Goal: Navigation & Orientation: Find specific page/section

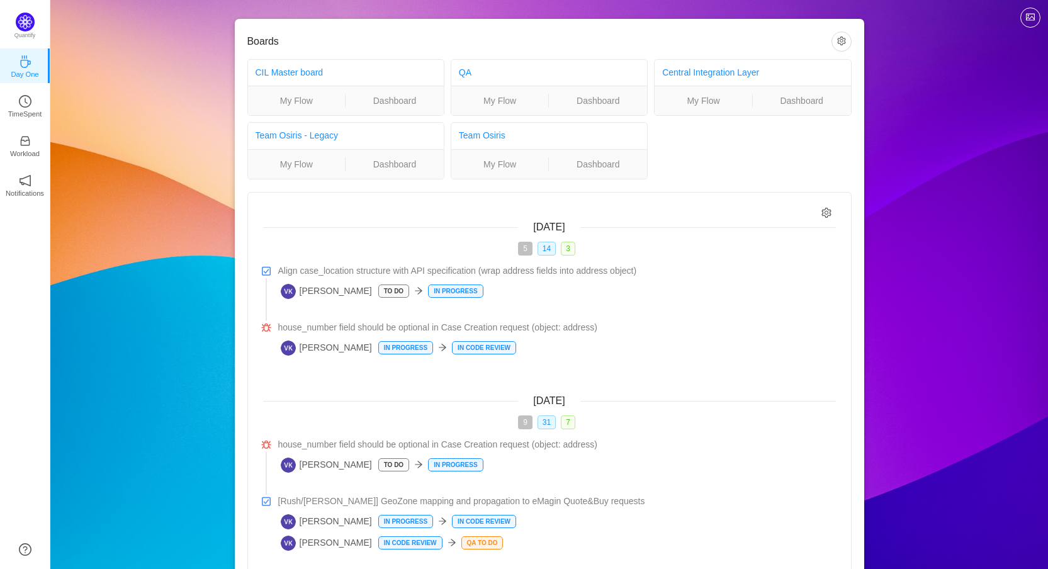
scroll to position [95, 0]
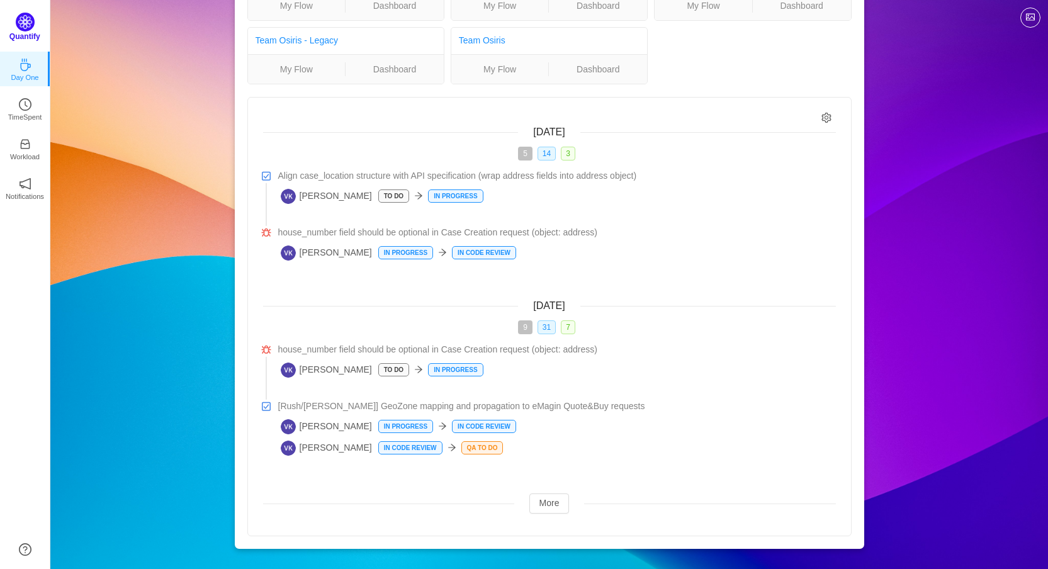
click at [17, 18] on img at bounding box center [25, 22] width 19 height 19
click at [18, 112] on p "TimeSpent" at bounding box center [25, 113] width 34 height 11
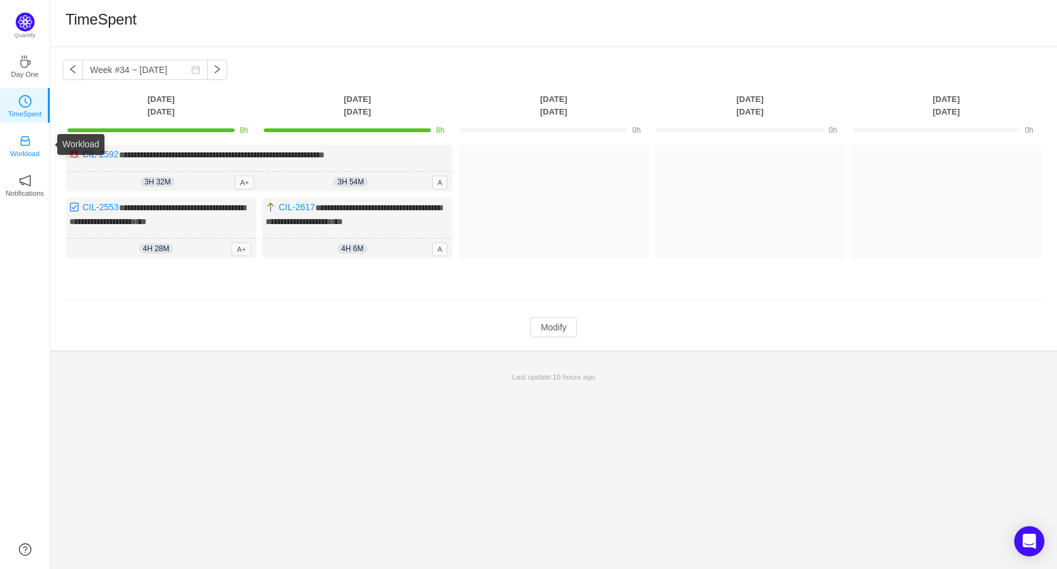
click at [33, 150] on p "Workload" at bounding box center [25, 153] width 30 height 11
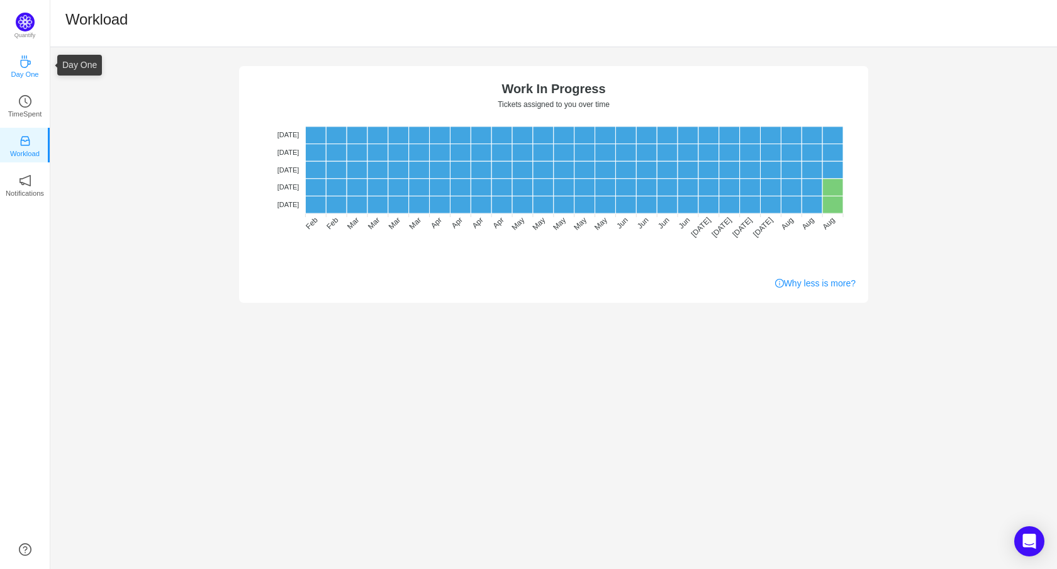
click at [30, 70] on p "Day One" at bounding box center [25, 74] width 28 height 11
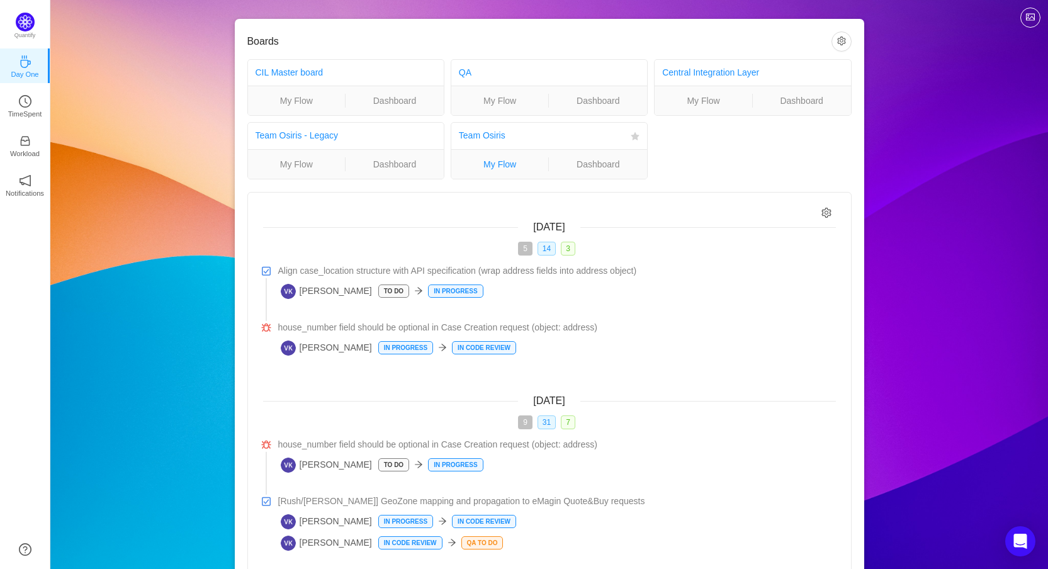
click at [509, 165] on link "My Flow" at bounding box center [500, 164] width 98 height 14
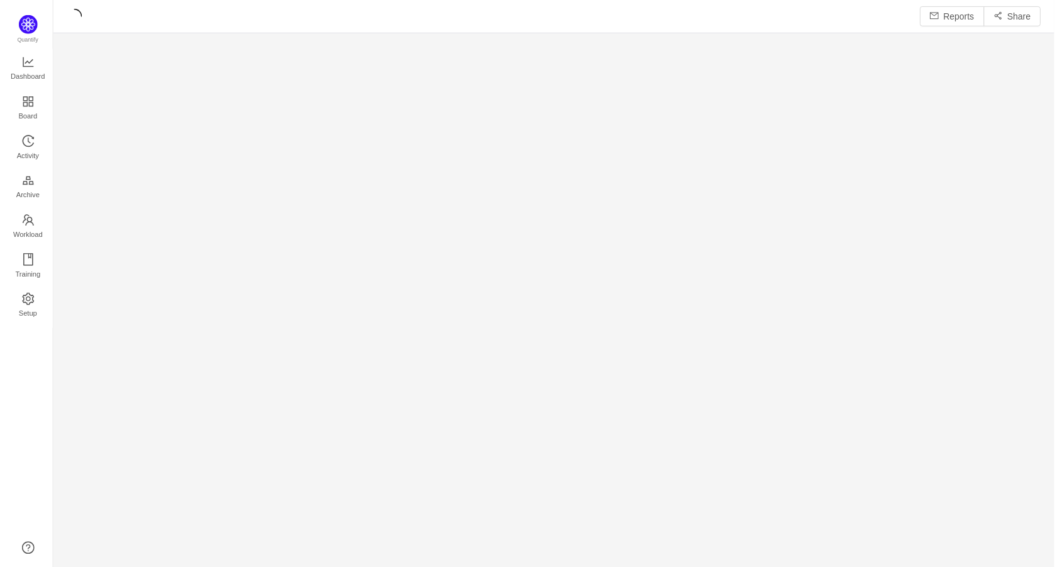
scroll to position [551, 979]
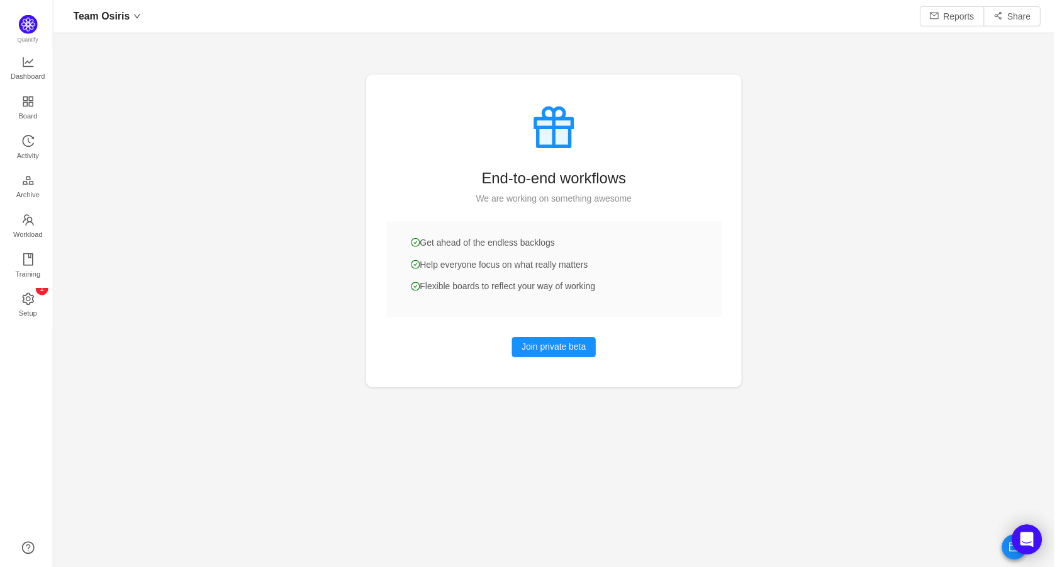
scroll to position [548, 979]
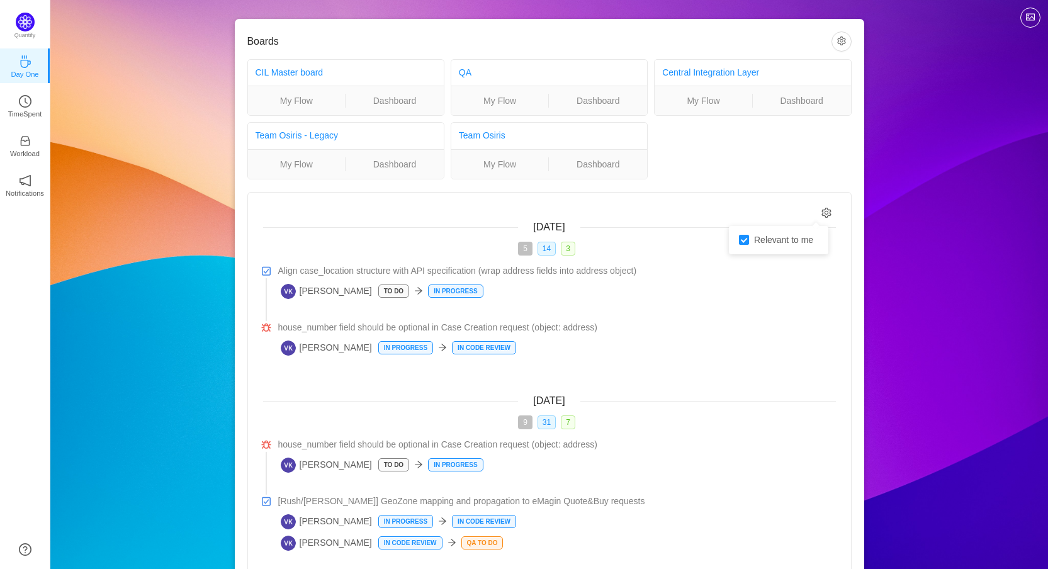
click at [823, 210] on icon "icon: setting" at bounding box center [826, 213] width 11 height 11
click at [27, 109] on p "TimeSpent" at bounding box center [25, 113] width 34 height 11
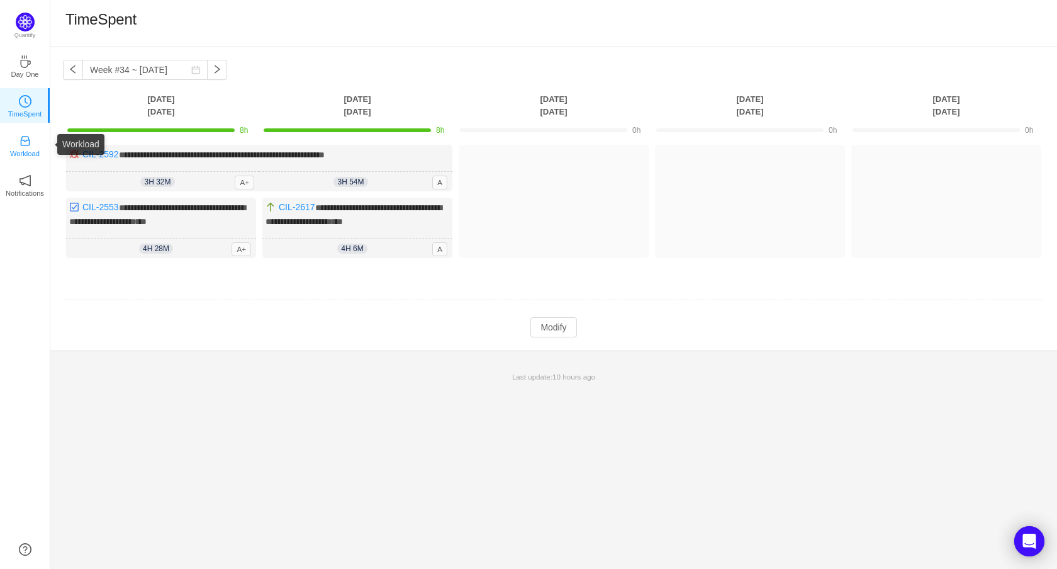
click at [21, 148] on p "Workload" at bounding box center [25, 153] width 30 height 11
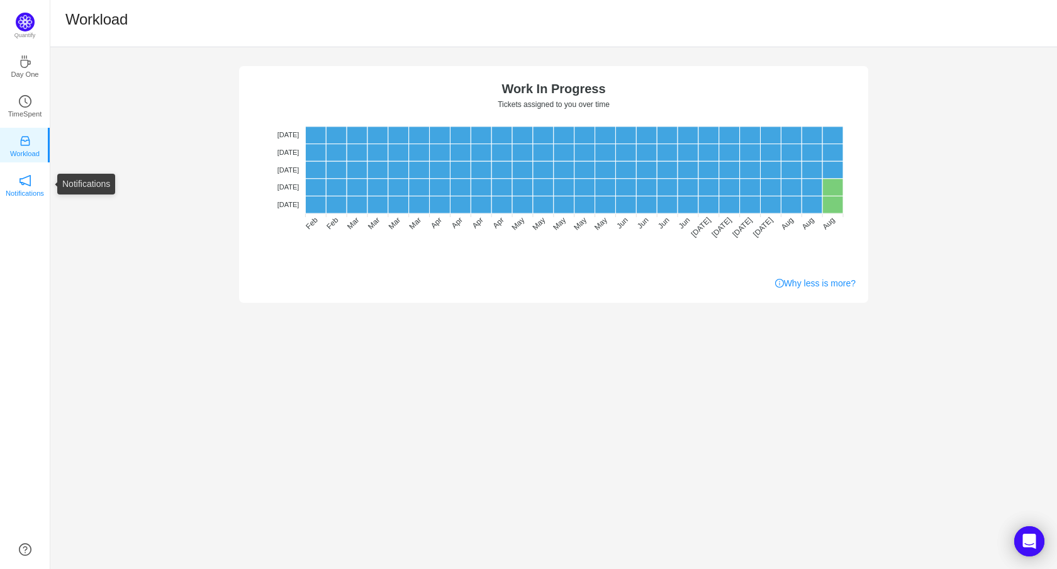
click at [23, 174] on icon "icon: notification" at bounding box center [25, 180] width 13 height 13
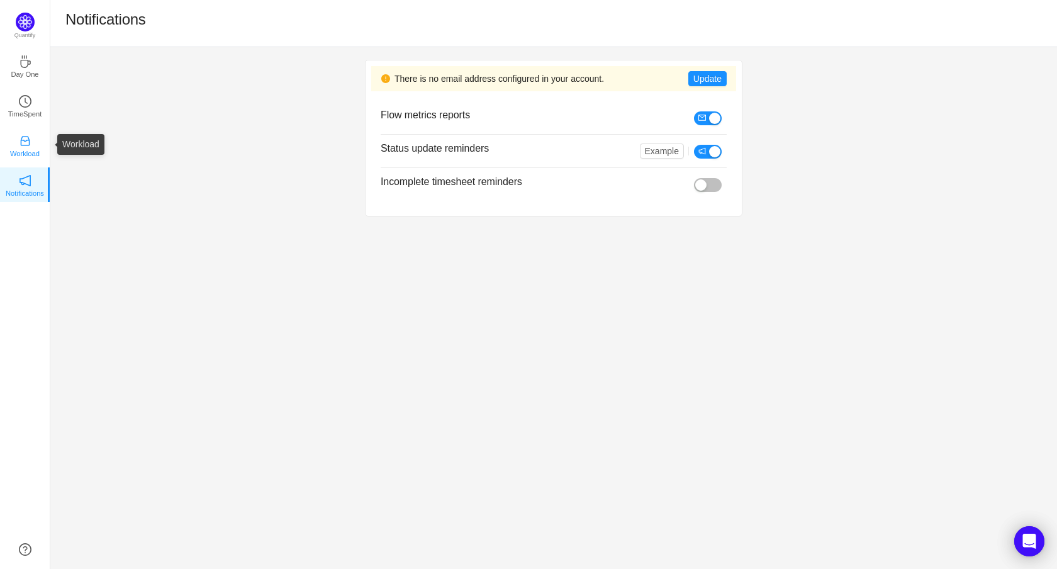
click at [25, 138] on link "Workload" at bounding box center [25, 144] width 13 height 13
